Goal: Task Accomplishment & Management: Manage account settings

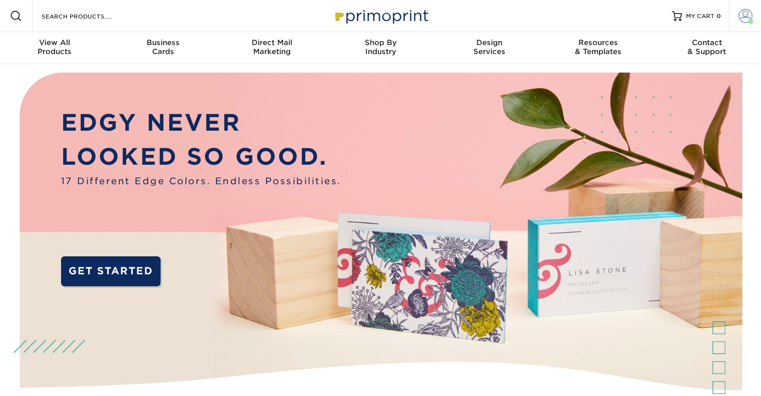
click at [740, 22] on span at bounding box center [745, 16] width 14 height 14
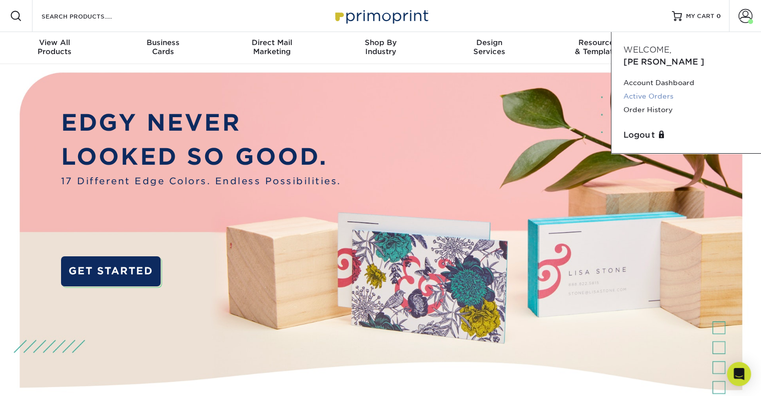
click at [664, 90] on link "Active Orders" at bounding box center [686, 97] width 126 height 14
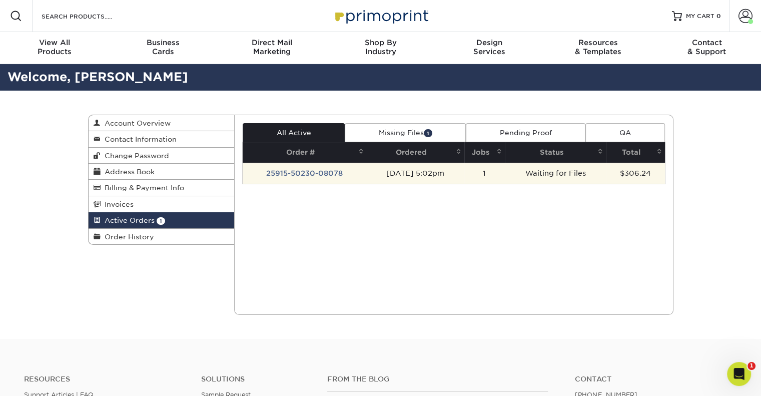
click at [321, 173] on td "25915-50230-08078" at bounding box center [305, 173] width 124 height 21
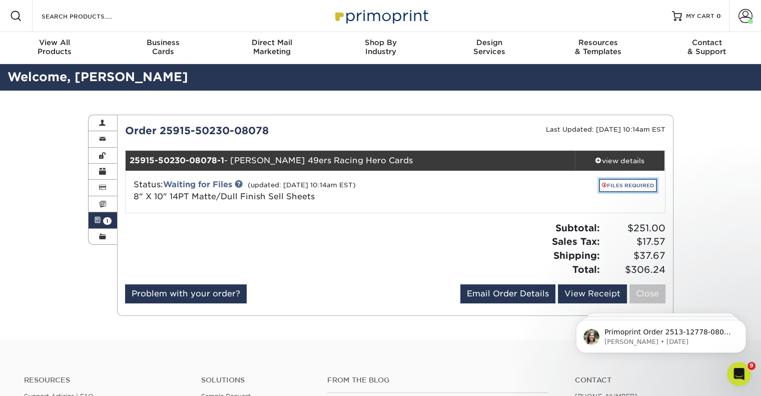
click at [625, 186] on link "FILES REQUIRED" at bounding box center [628, 186] width 58 height 14
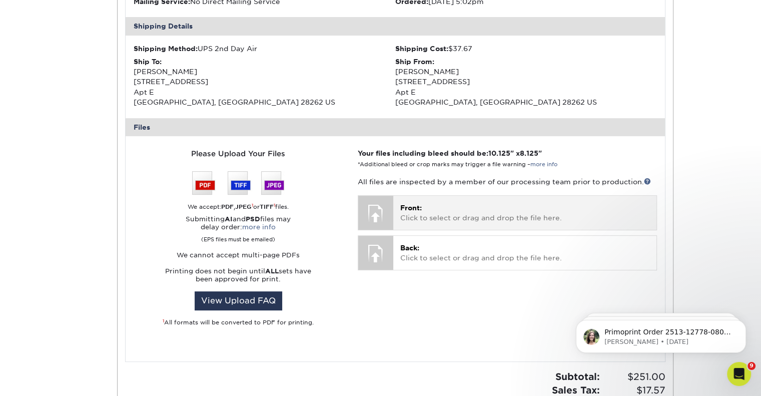
scroll to position [296, 0]
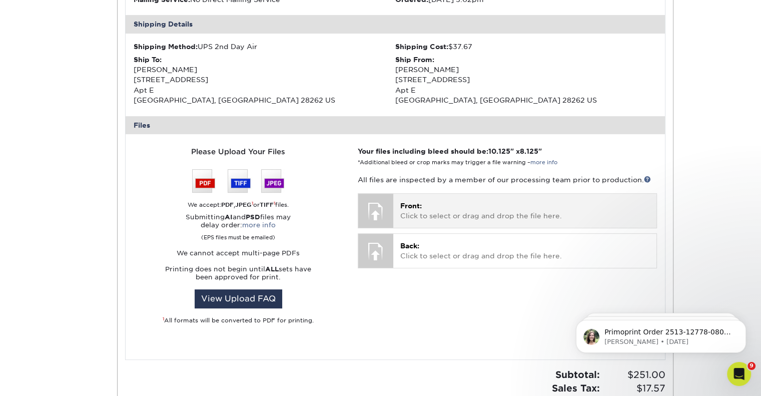
click at [420, 210] on p "Front: Click to select or drag and drop the file here." at bounding box center [524, 211] width 249 height 21
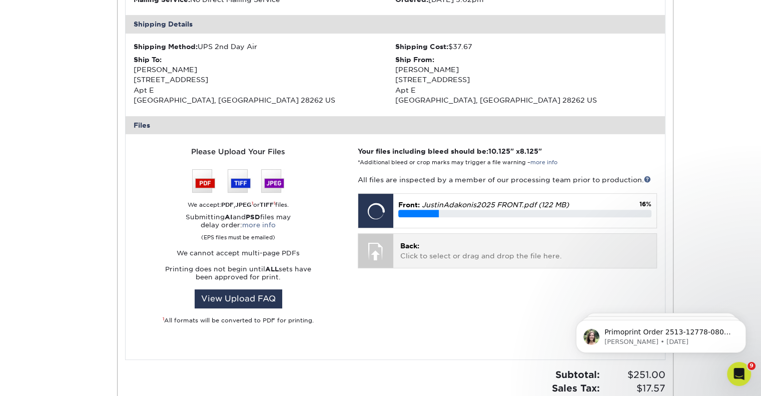
click at [479, 241] on p "Back: Click to select or drag and drop the file here." at bounding box center [524, 251] width 249 height 21
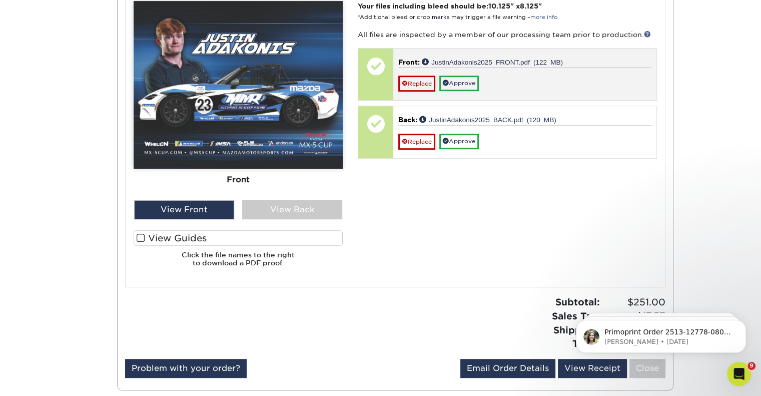
scroll to position [374, 0]
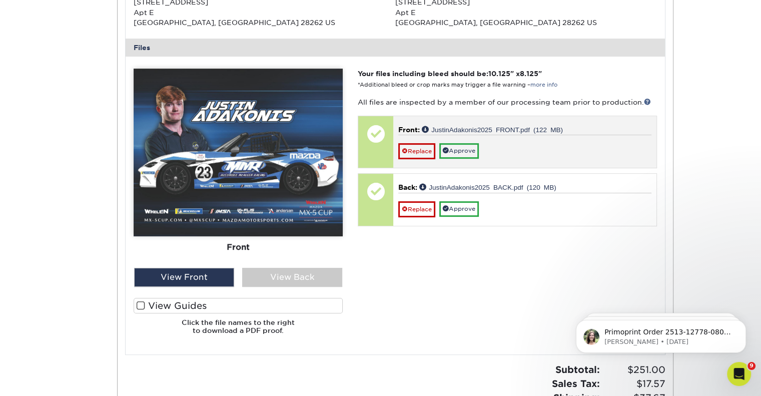
click at [520, 120] on div "Front: JustinAdakonis2025 FRONT.pdf (122 MB) Replace Approve" at bounding box center [524, 142] width 263 height 52
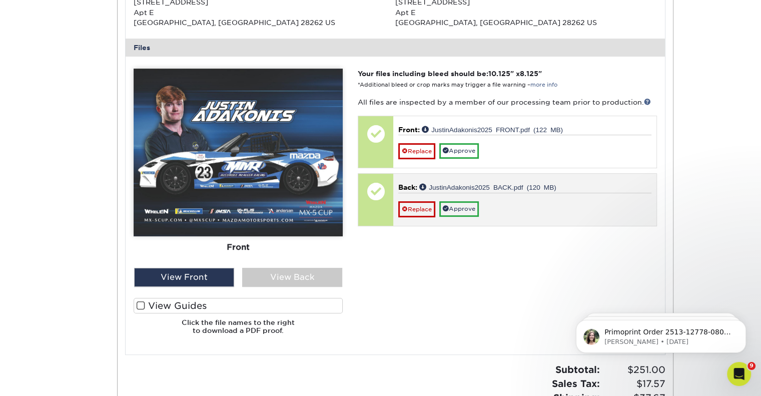
click at [520, 190] on p "Back: JustinAdakonis2025 BACK.pdf (120 MB)" at bounding box center [524, 187] width 253 height 10
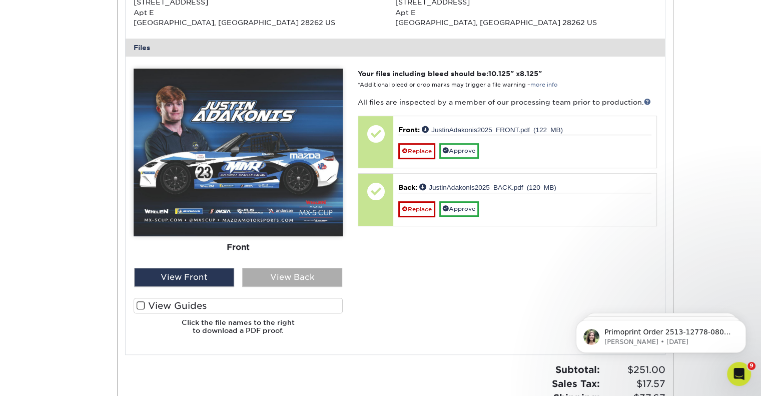
click at [265, 276] on div "View Back" at bounding box center [292, 277] width 100 height 19
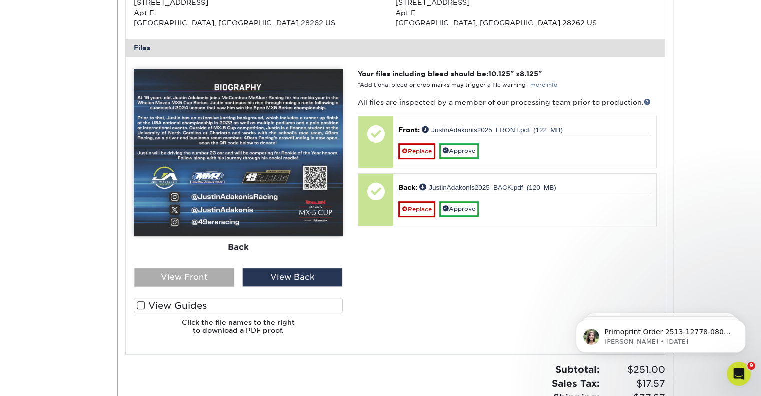
click at [220, 276] on div "View Front" at bounding box center [184, 277] width 100 height 19
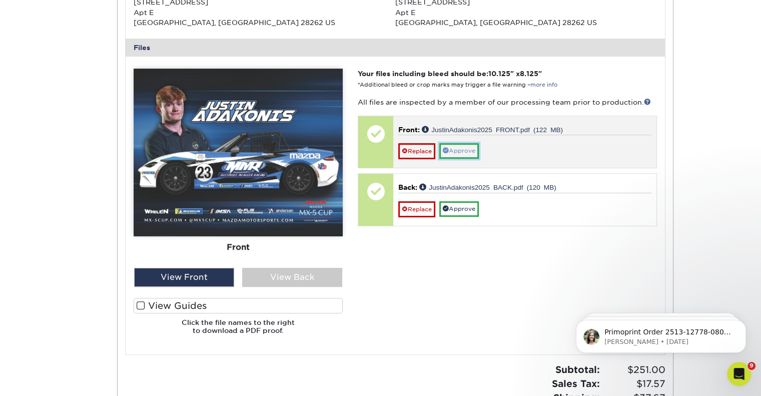
click at [469, 153] on link "Approve" at bounding box center [459, 151] width 40 height 16
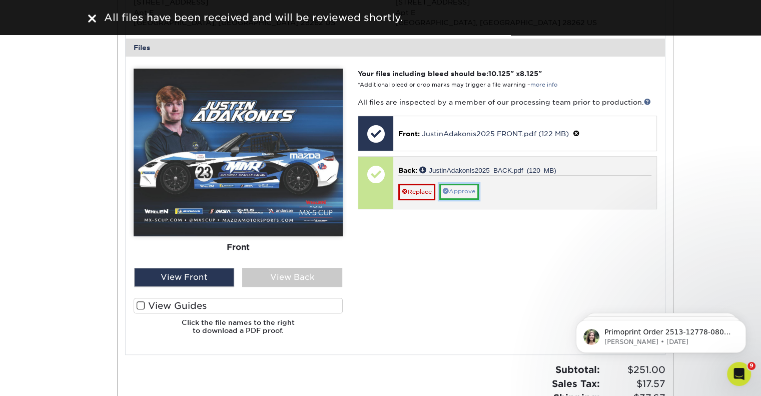
click at [467, 193] on link "Approve" at bounding box center [459, 192] width 40 height 16
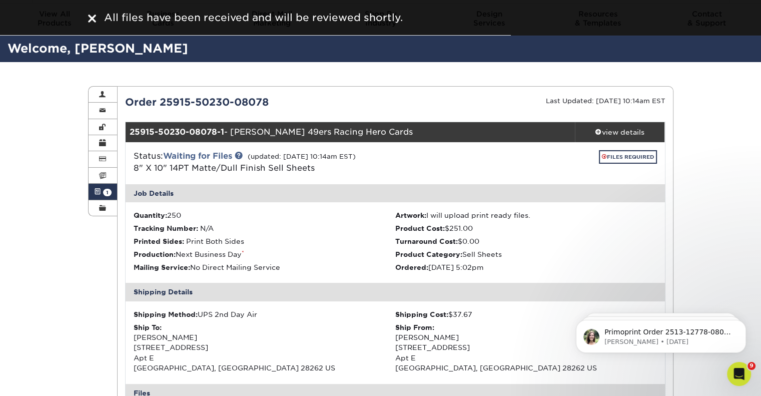
scroll to position [0, 0]
